Goal: Use online tool/utility: Utilize a website feature to perform a specific function

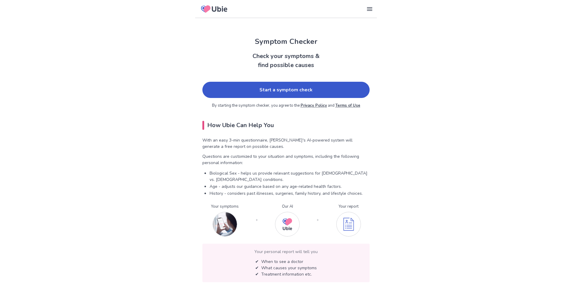
click at [290, 95] on link "Start a symptom check" at bounding box center [285, 90] width 167 height 16
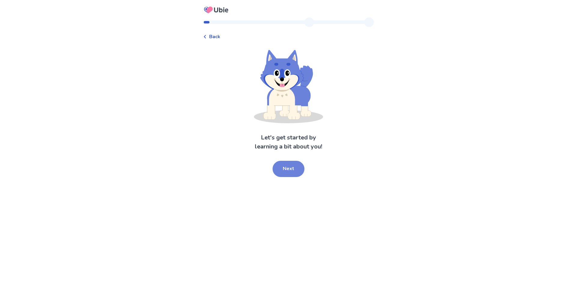
click at [287, 175] on button "Next" at bounding box center [288, 169] width 32 height 16
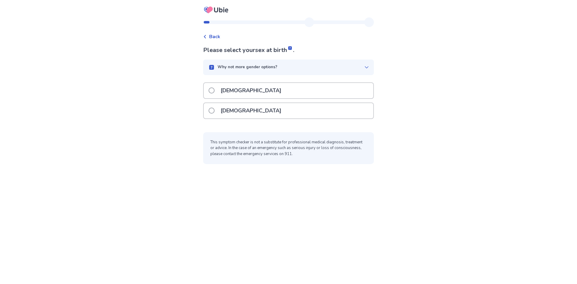
click at [261, 108] on div "[DEMOGRAPHIC_DATA]" at bounding box center [288, 110] width 169 height 15
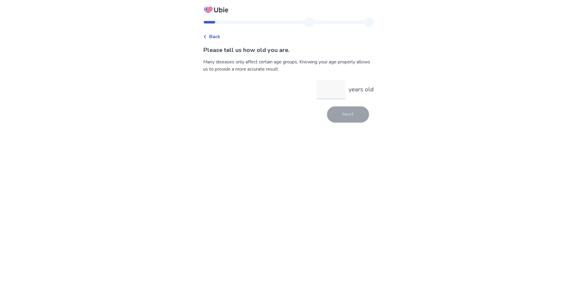
click at [323, 91] on input "years old" at bounding box center [331, 89] width 29 height 19
type input "**"
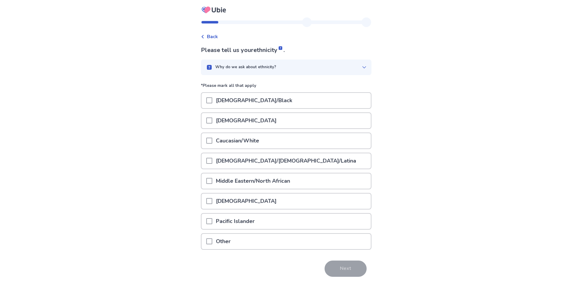
click at [267, 144] on div "Caucasian/White" at bounding box center [286, 140] width 169 height 15
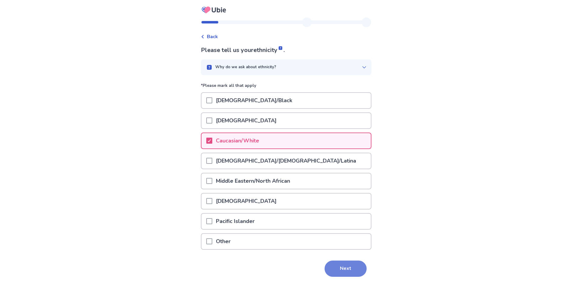
click at [357, 274] on button "Next" at bounding box center [346, 268] width 42 height 16
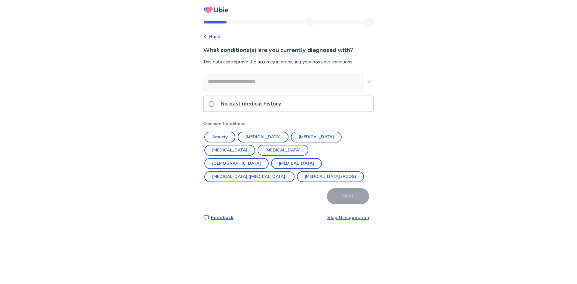
click at [289, 107] on div "No past medical history" at bounding box center [288, 103] width 169 height 15
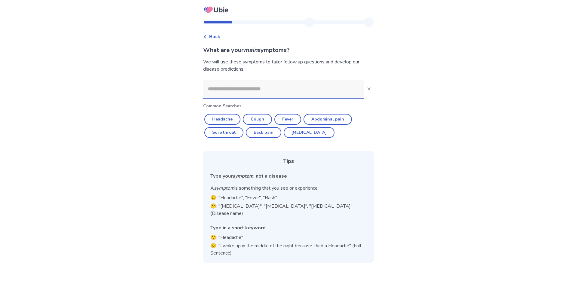
click at [213, 35] on span "Back" at bounding box center [214, 36] width 11 height 7
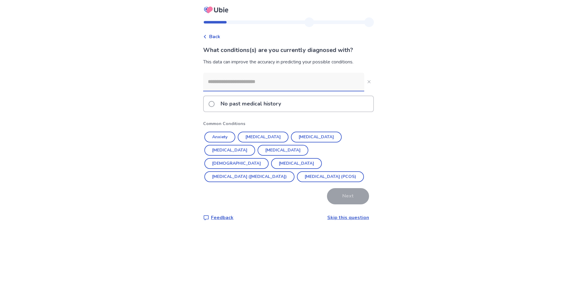
click at [280, 78] on input at bounding box center [283, 82] width 161 height 18
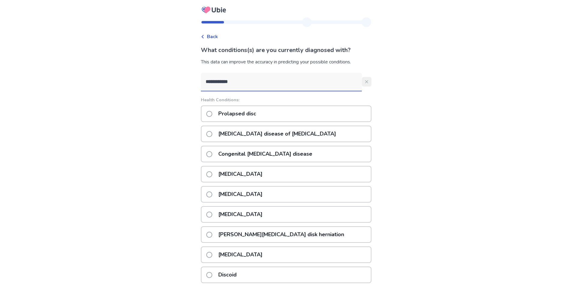
type input "**********"
click at [365, 83] on icon "Close" at bounding box center [366, 81] width 3 height 3
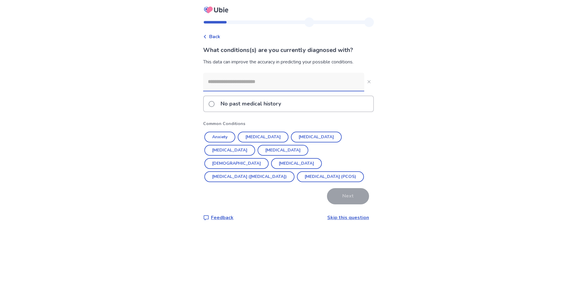
click at [317, 88] on input at bounding box center [283, 82] width 161 height 18
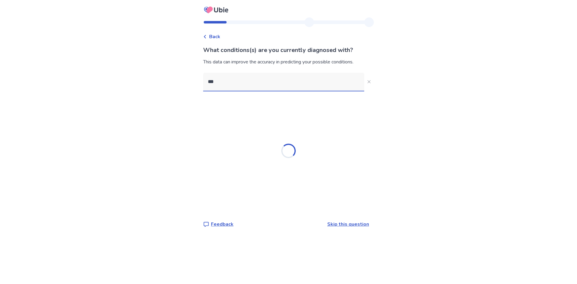
type input "****"
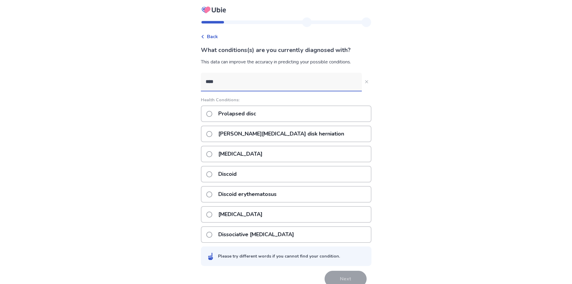
click at [292, 133] on p "[PERSON_NAME][MEDICAL_DATA] disk herniation" at bounding box center [281, 133] width 133 height 15
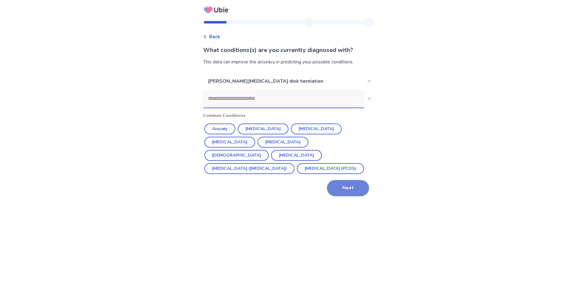
click at [340, 187] on button "Next" at bounding box center [348, 188] width 42 height 16
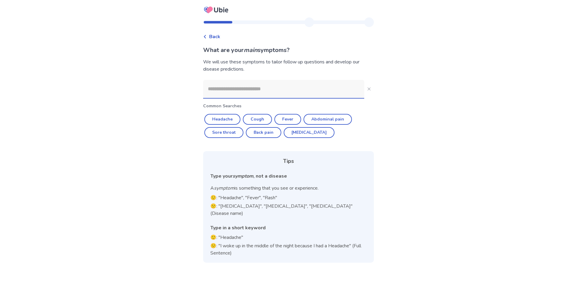
click at [307, 89] on input at bounding box center [283, 89] width 161 height 18
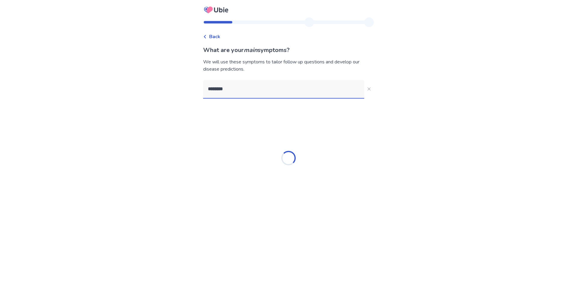
type input "*********"
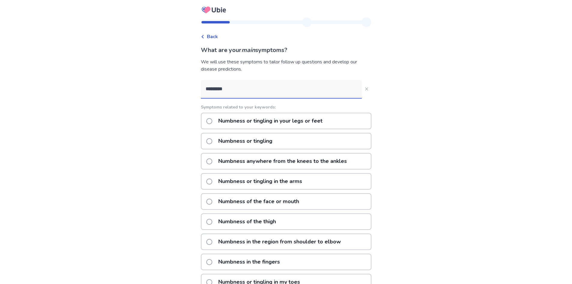
click at [299, 123] on p "Numbness or tingling in your legs or feet" at bounding box center [270, 120] width 111 height 15
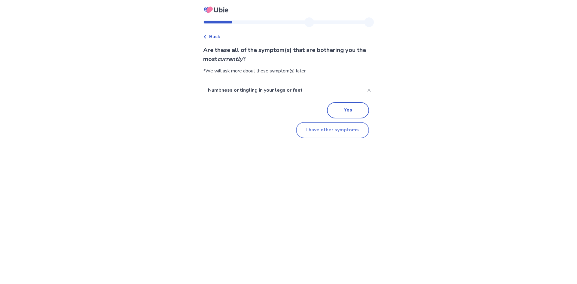
click at [347, 134] on button "I have other symptoms" at bounding box center [332, 130] width 73 height 16
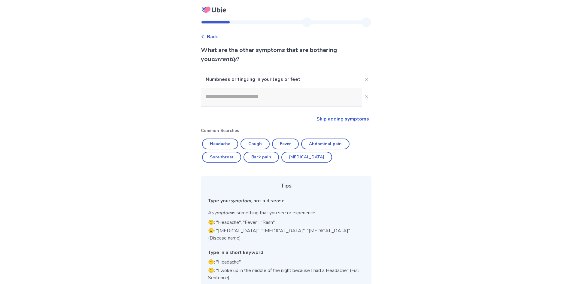
click at [273, 74] on p "Numbness or tingling in your legs or feet" at bounding box center [281, 79] width 161 height 17
click at [273, 96] on input at bounding box center [281, 97] width 161 height 18
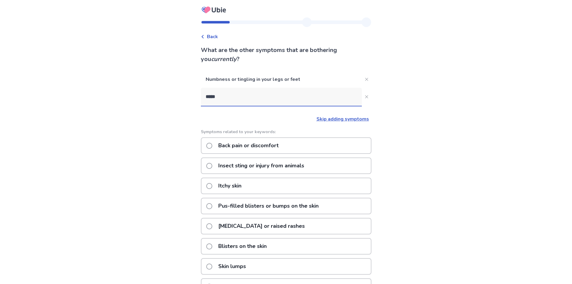
type input "****"
drag, startPoint x: 302, startPoint y: 137, endPoint x: 293, endPoint y: 140, distance: 9.6
click at [299, 139] on div "Back pain or discomfort" at bounding box center [286, 145] width 171 height 17
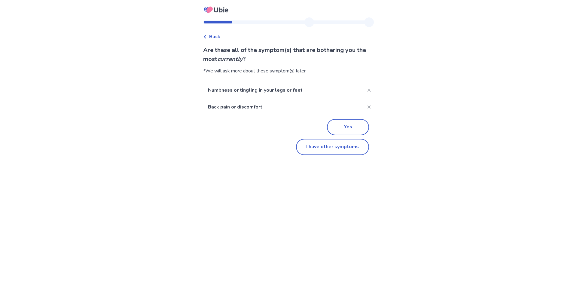
click at [292, 140] on div "I have other symptoms" at bounding box center [288, 145] width 161 height 20
click at [324, 143] on button "I have other symptoms" at bounding box center [332, 147] width 73 height 16
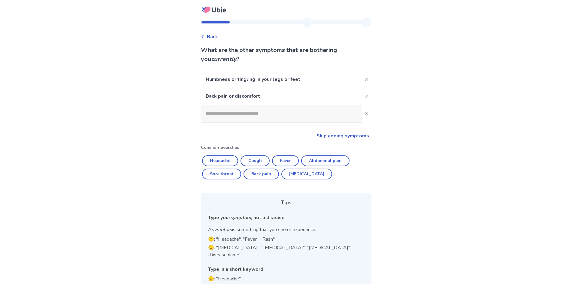
click at [285, 114] on input at bounding box center [281, 114] width 161 height 18
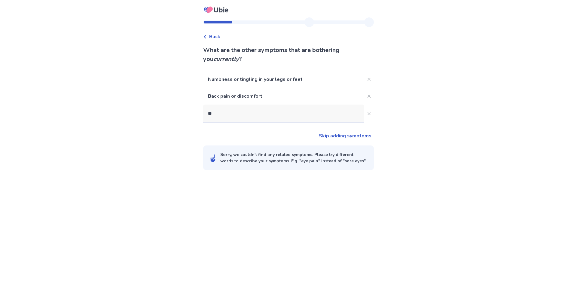
type input "*"
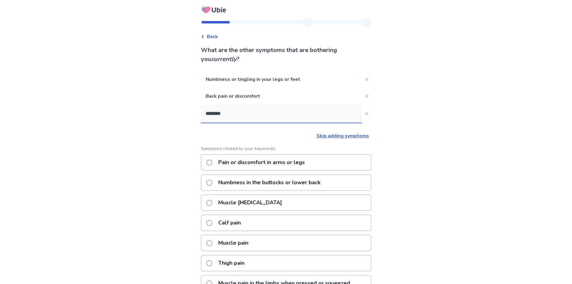
type input "********"
click at [278, 206] on div "Muscle [MEDICAL_DATA]" at bounding box center [286, 202] width 171 height 17
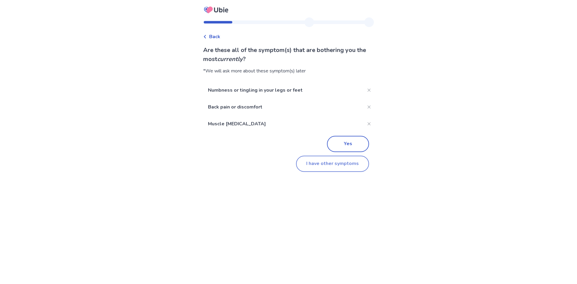
drag, startPoint x: 332, startPoint y: 162, endPoint x: 329, endPoint y: 165, distance: 3.8
click at [329, 165] on button "I have other symptoms" at bounding box center [332, 164] width 73 height 16
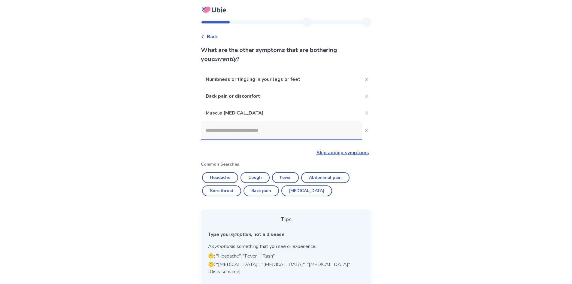
click at [255, 128] on input at bounding box center [281, 130] width 161 height 18
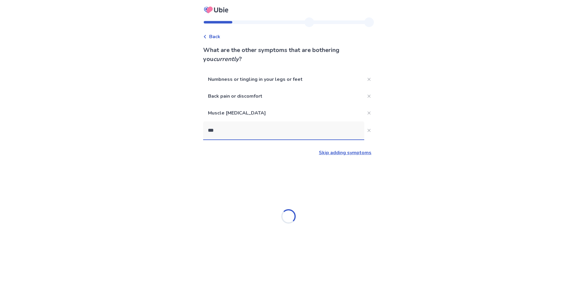
type input "****"
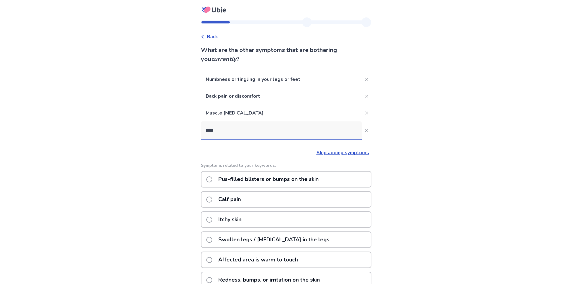
click at [243, 205] on p "Calf pain" at bounding box center [230, 199] width 30 height 15
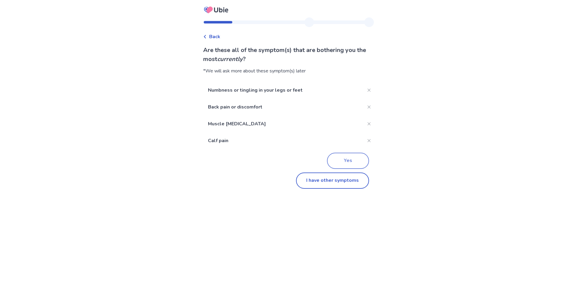
click at [349, 159] on button "Yes" at bounding box center [348, 161] width 42 height 16
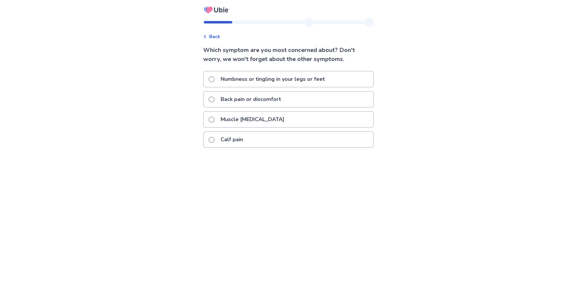
click at [304, 86] on p "Numbness or tingling in your legs or feet" at bounding box center [272, 78] width 111 height 15
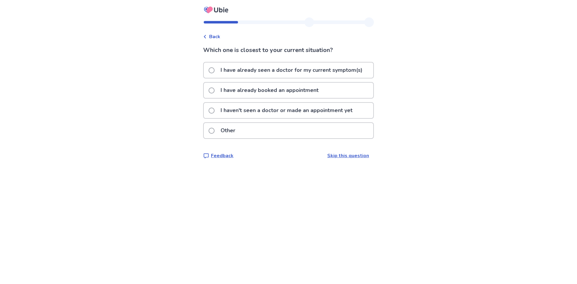
click at [315, 72] on p "I have already seen a doctor for my current symptom(s)" at bounding box center [291, 69] width 149 height 15
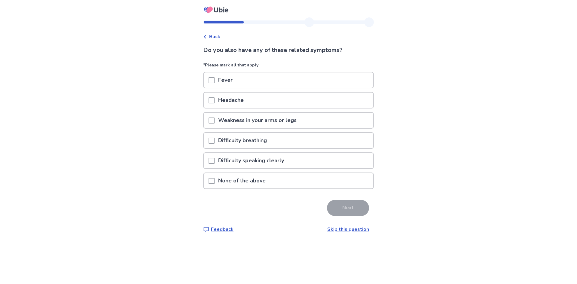
click at [289, 179] on div "None of the above" at bounding box center [288, 180] width 169 height 15
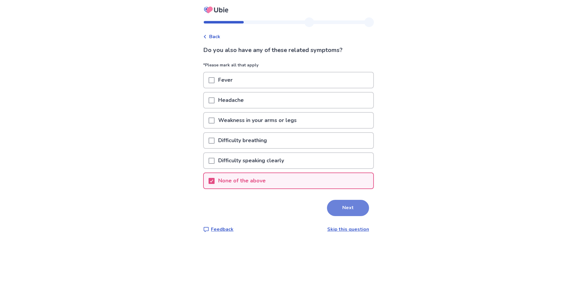
click at [334, 205] on button "Next" at bounding box center [348, 208] width 42 height 16
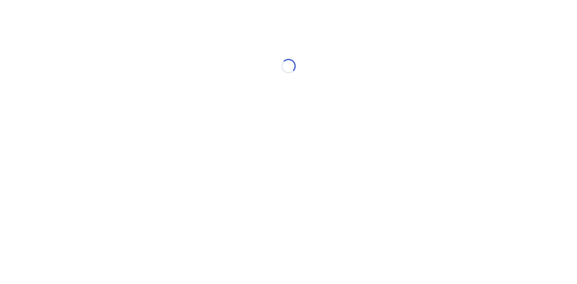
select select "*"
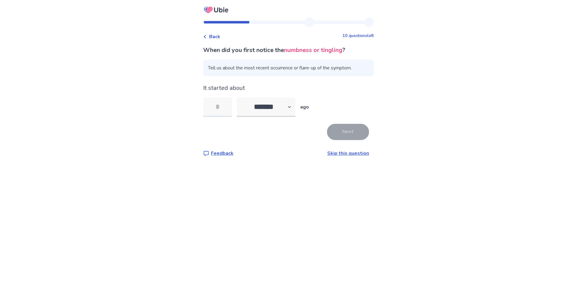
click at [228, 108] on input "tel" at bounding box center [217, 106] width 29 height 19
type input "*"
click at [342, 137] on button "Next" at bounding box center [348, 132] width 42 height 16
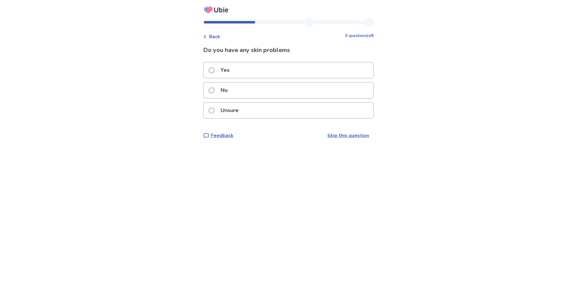
click at [270, 93] on div "No" at bounding box center [288, 90] width 169 height 15
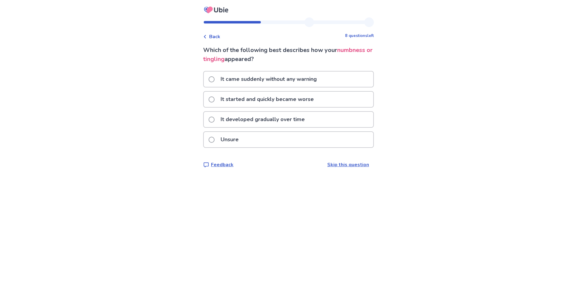
click at [312, 87] on div "It came suddenly without any warning" at bounding box center [288, 79] width 171 height 17
click at [303, 80] on p "It came suddenly without any warning" at bounding box center [268, 78] width 103 height 15
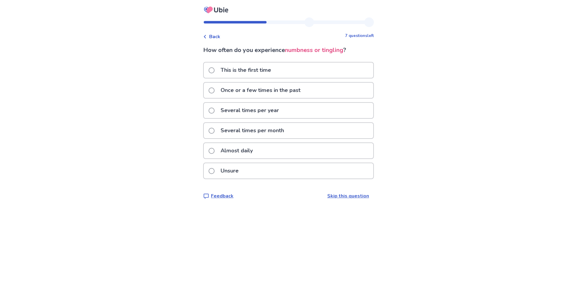
click at [298, 108] on div "Several times per year" at bounding box center [288, 110] width 169 height 15
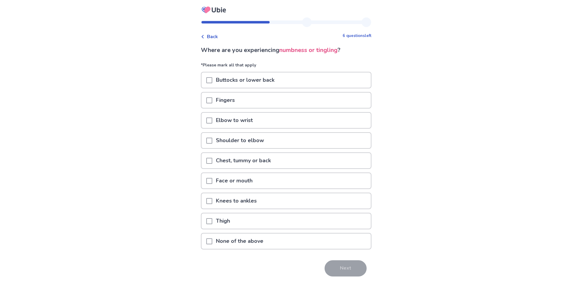
click at [263, 204] on div "Knees to ankles" at bounding box center [286, 200] width 169 height 15
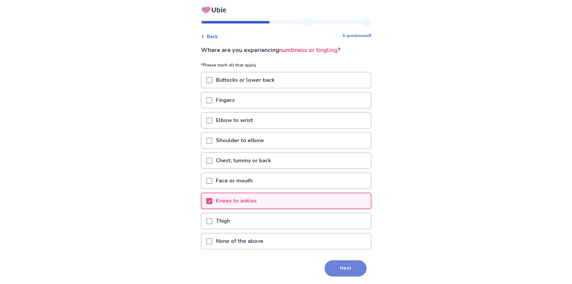
click at [346, 268] on button "Next" at bounding box center [346, 268] width 42 height 16
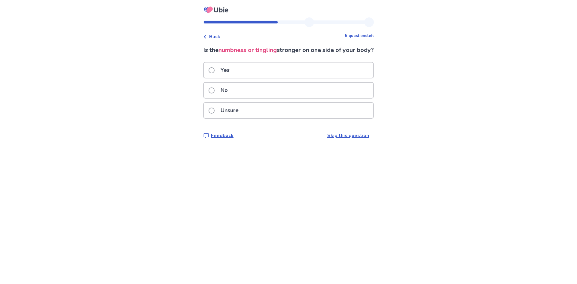
click at [288, 97] on div "No" at bounding box center [288, 90] width 169 height 15
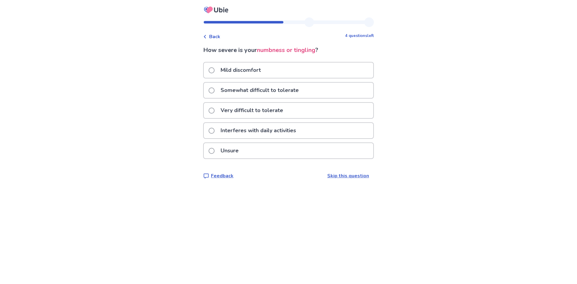
click at [300, 95] on p "Somewhat difficult to tolerate" at bounding box center [259, 90] width 85 height 15
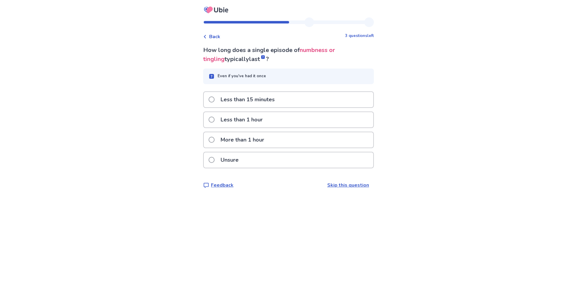
click at [279, 142] on div "More than 1 hour" at bounding box center [288, 139] width 169 height 15
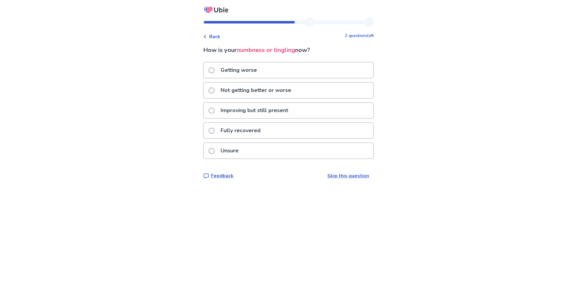
click at [289, 94] on p "Not getting better or worse" at bounding box center [256, 90] width 78 height 15
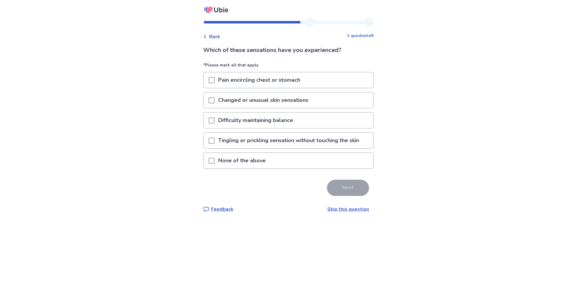
click at [293, 158] on div "None of the above" at bounding box center [288, 160] width 169 height 15
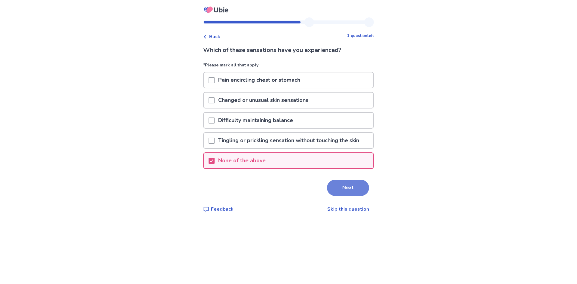
click at [346, 190] on button "Next" at bounding box center [348, 188] width 42 height 16
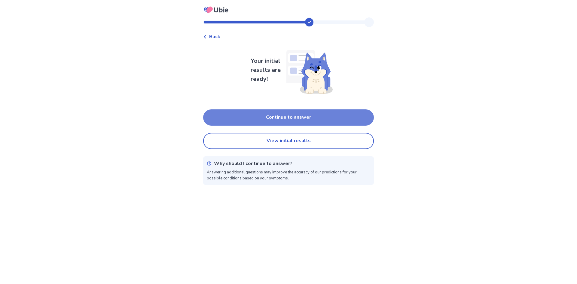
click at [309, 116] on button "Continue to answer" at bounding box center [288, 117] width 171 height 16
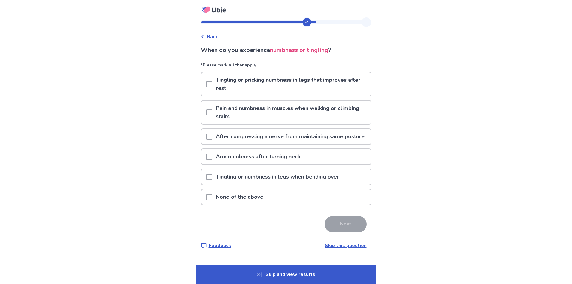
click at [324, 201] on div "None of the above" at bounding box center [286, 196] width 169 height 15
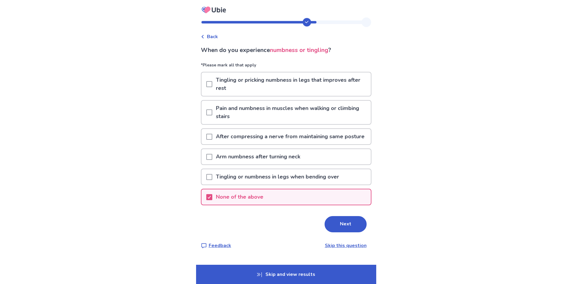
click at [341, 189] on div "Tingling or numbness in legs when bending over" at bounding box center [286, 178] width 171 height 20
click at [343, 223] on div "When do you experience numbness or tingling ? *Please mark all that apply Tingl…" at bounding box center [286, 147] width 171 height 203
drag, startPoint x: 345, startPoint y: 229, endPoint x: 343, endPoint y: 226, distance: 3.2
click at [345, 229] on button "Next" at bounding box center [346, 224] width 42 height 16
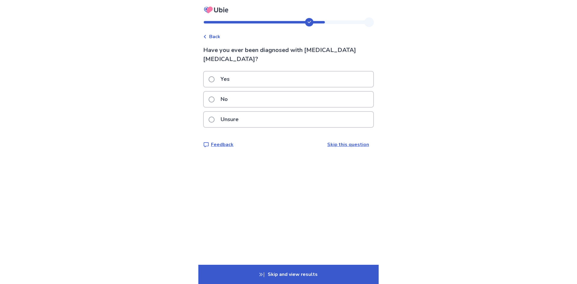
drag, startPoint x: 330, startPoint y: 77, endPoint x: 330, endPoint y: 80, distance: 3.3
click at [330, 80] on div "Yes" at bounding box center [288, 81] width 171 height 20
click at [332, 92] on div "No" at bounding box center [288, 99] width 169 height 15
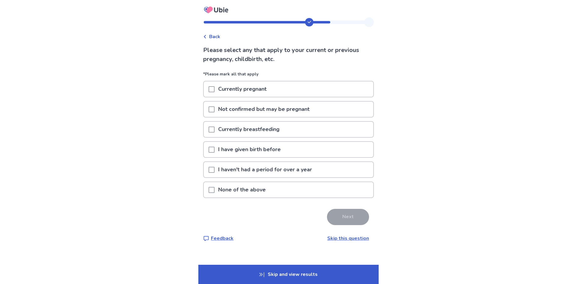
click at [303, 187] on div "None of the above" at bounding box center [288, 189] width 169 height 15
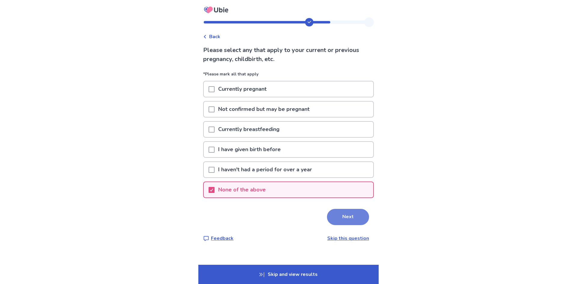
click at [329, 218] on button "Next" at bounding box center [348, 217] width 42 height 16
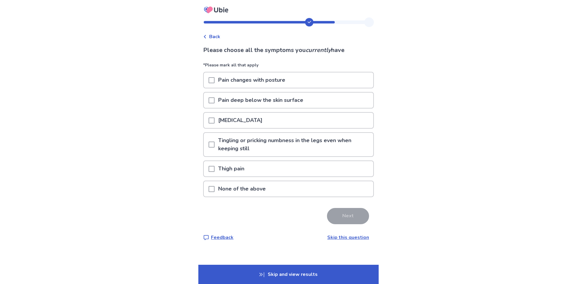
click at [289, 78] on p "Pain changes with posture" at bounding box center [251, 79] width 74 height 15
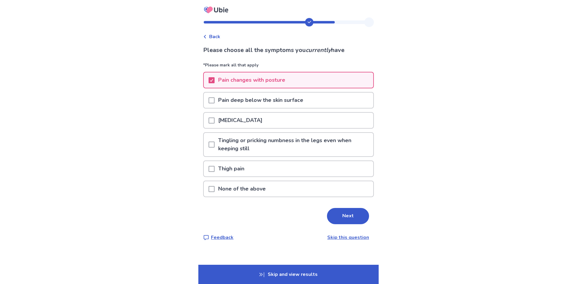
click at [283, 120] on div "[MEDICAL_DATA]" at bounding box center [288, 120] width 169 height 15
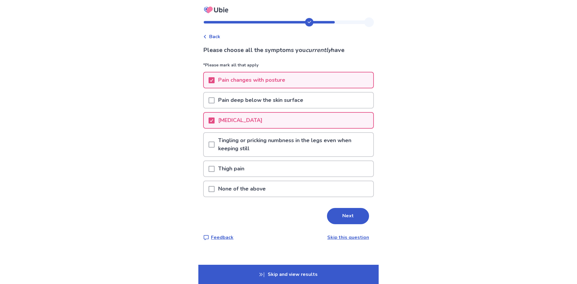
click at [283, 140] on p "Tingling or pricking numbness in the legs even when keeping still" at bounding box center [293, 144] width 159 height 23
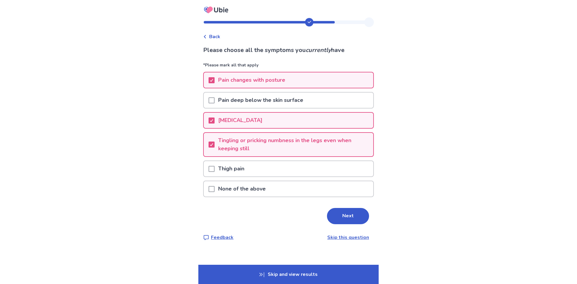
click at [294, 172] on div "Thigh pain" at bounding box center [288, 168] width 169 height 15
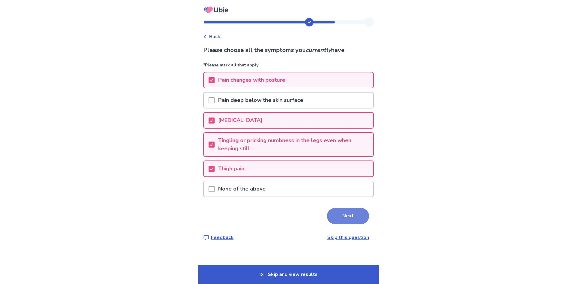
click at [362, 221] on button "Next" at bounding box center [348, 216] width 42 height 16
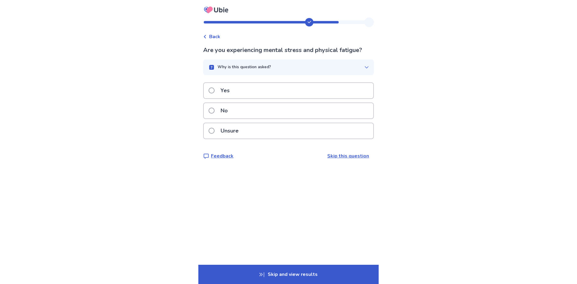
click at [274, 114] on div "No" at bounding box center [288, 110] width 169 height 15
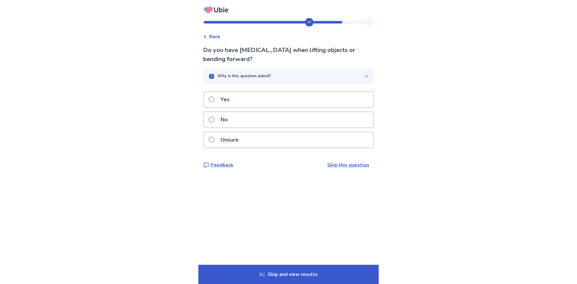
click at [308, 108] on div "Yes" at bounding box center [288, 101] width 171 height 20
click at [311, 98] on div "Yes" at bounding box center [288, 99] width 169 height 15
click at [334, 120] on div "No" at bounding box center [288, 119] width 169 height 15
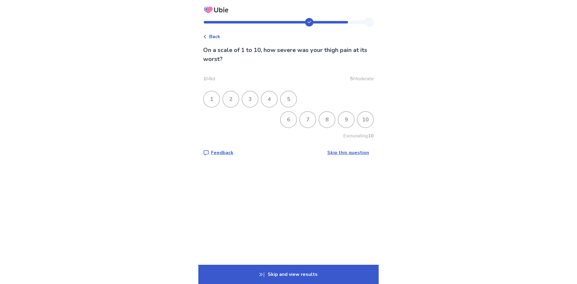
click at [306, 123] on div "7" at bounding box center [308, 120] width 16 height 16
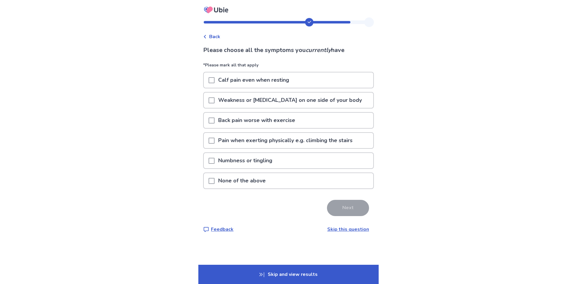
click at [293, 82] on p "Calf pain even when resting" at bounding box center [253, 79] width 78 height 15
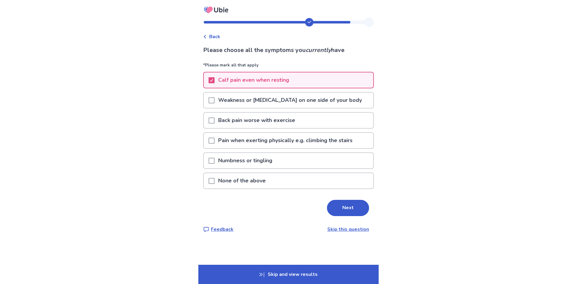
click at [305, 162] on div "Numbness or tingling" at bounding box center [288, 160] width 169 height 15
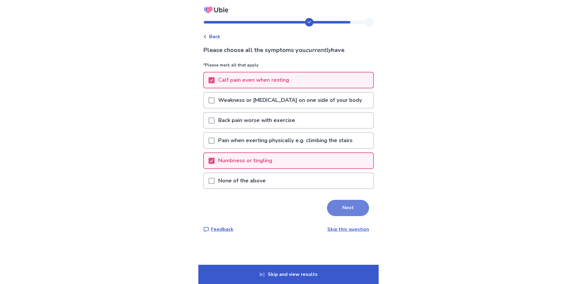
click at [363, 205] on button "Next" at bounding box center [348, 208] width 42 height 16
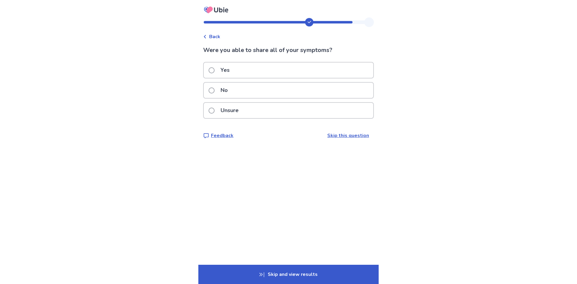
click at [290, 71] on div "Yes" at bounding box center [288, 69] width 169 height 15
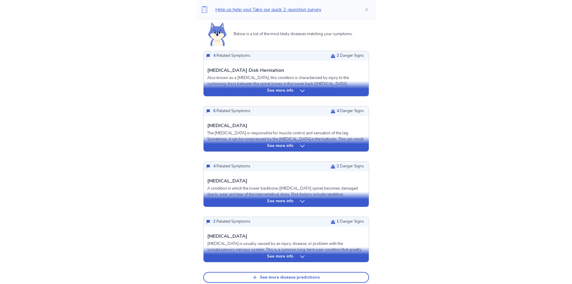
scroll to position [150, 0]
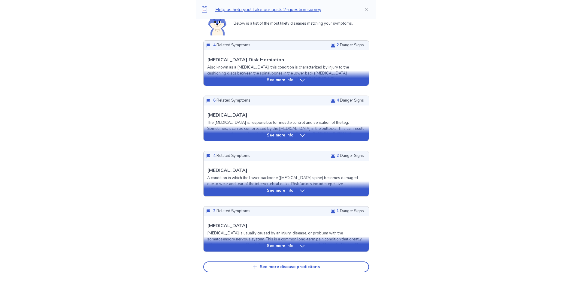
click at [294, 138] on div "See more info" at bounding box center [286, 133] width 165 height 15
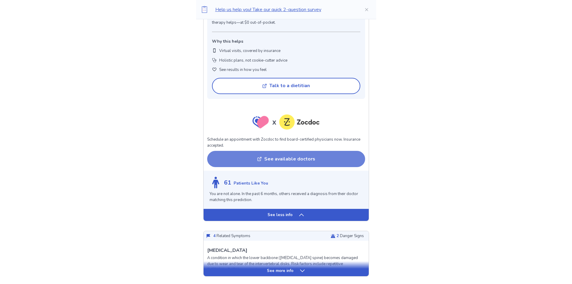
scroll to position [601, 0]
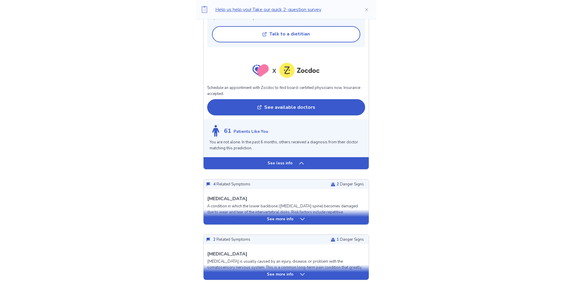
click at [305, 154] on div "61 Patients Like You You are not alone. In the past 6 months, others received a…" at bounding box center [286, 138] width 165 height 38
click at [297, 167] on div "See less info" at bounding box center [286, 163] width 165 height 12
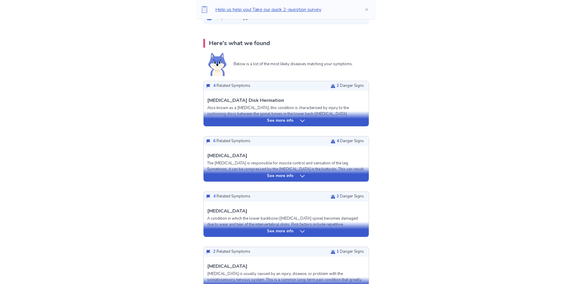
scroll to position [31, 0]
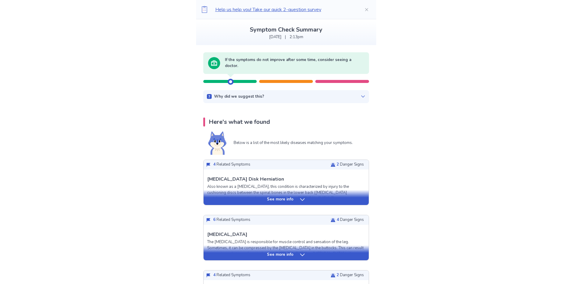
click at [292, 197] on p "See more info" at bounding box center [280, 199] width 26 height 6
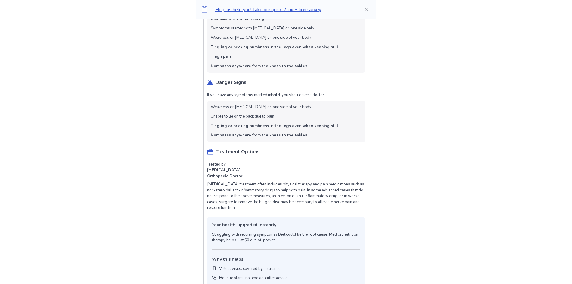
scroll to position [301, 0]
